Goal: Connect with others: Connect with others

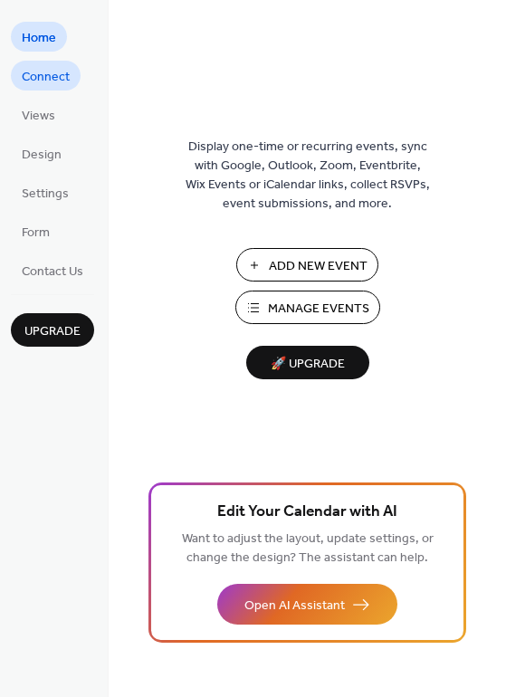
click at [45, 78] on span "Connect" at bounding box center [46, 77] width 48 height 19
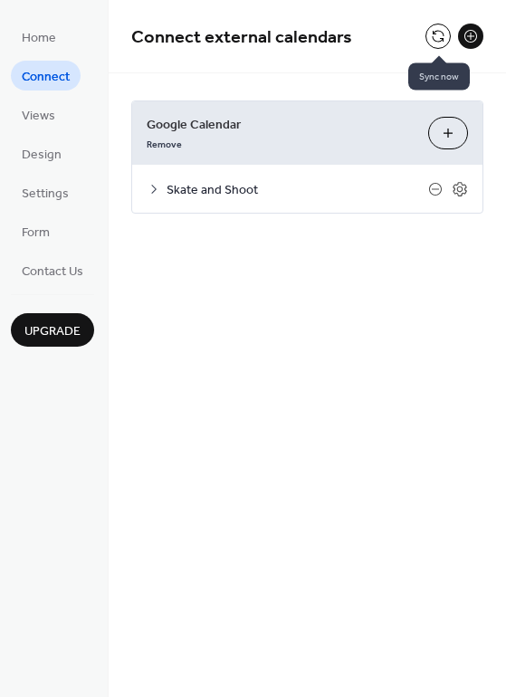
click at [442, 28] on button at bounding box center [437, 36] width 25 height 25
click at [440, 34] on button at bounding box center [437, 36] width 25 height 25
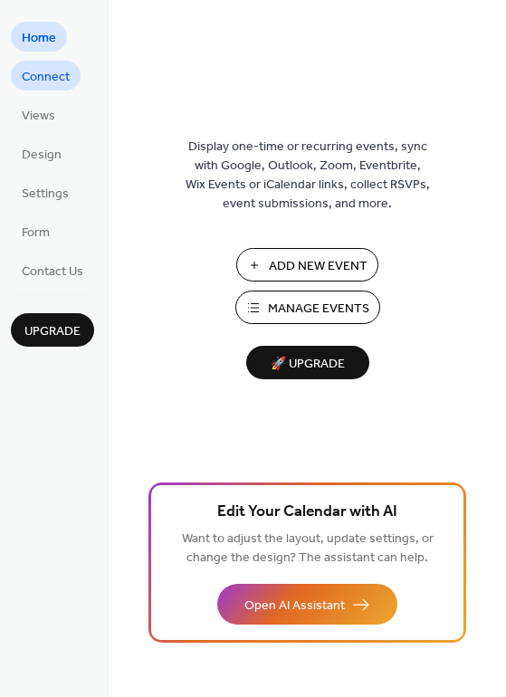
click at [37, 78] on span "Connect" at bounding box center [46, 77] width 48 height 19
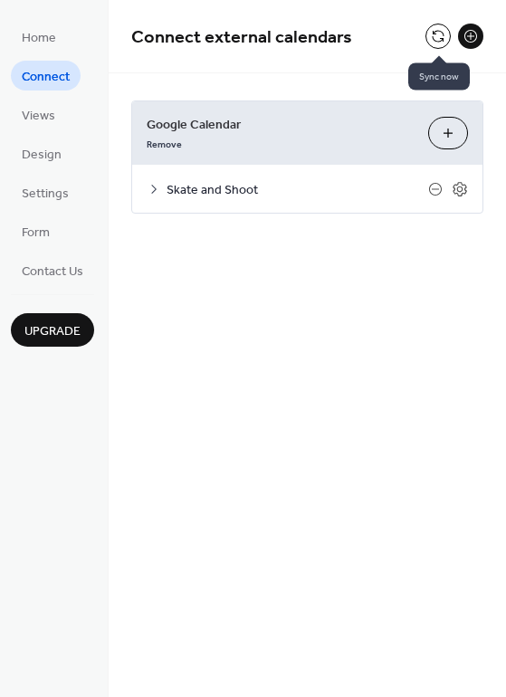
click at [436, 44] on button at bounding box center [437, 36] width 25 height 25
